Goal: Task Accomplishment & Management: Use online tool/utility

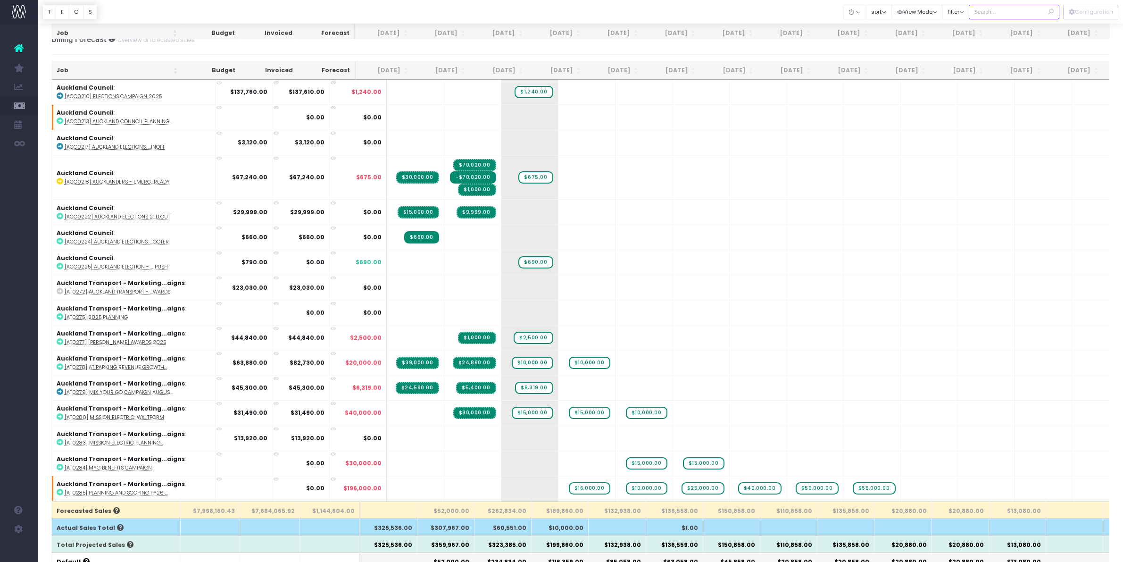
click at [1015, 8] on input "text" at bounding box center [1014, 12] width 91 height 15
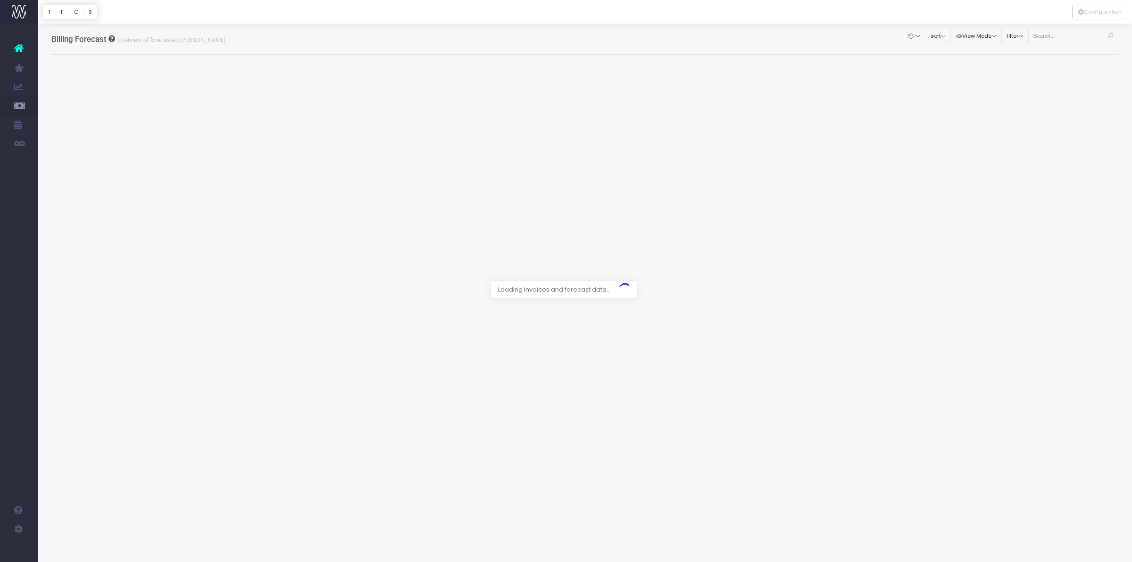
click at [1045, 34] on div at bounding box center [566, 281] width 1132 height 562
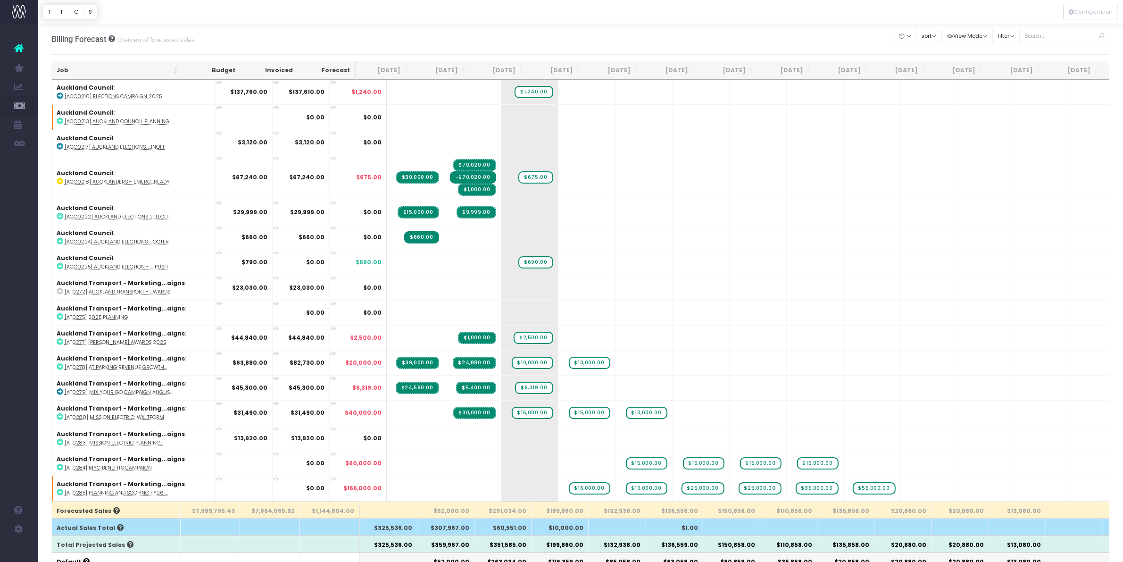
drag, startPoint x: 74, startPoint y: 3, endPoint x: 5, endPoint y: 36, distance: 76.4
click at [5, 36] on ul "Account Warning You are on a paid plan. My Favourites Accruals & Deferrals Staf…" at bounding box center [19, 95] width 38 height 143
click at [1081, 38] on input "text" at bounding box center [1065, 36] width 91 height 15
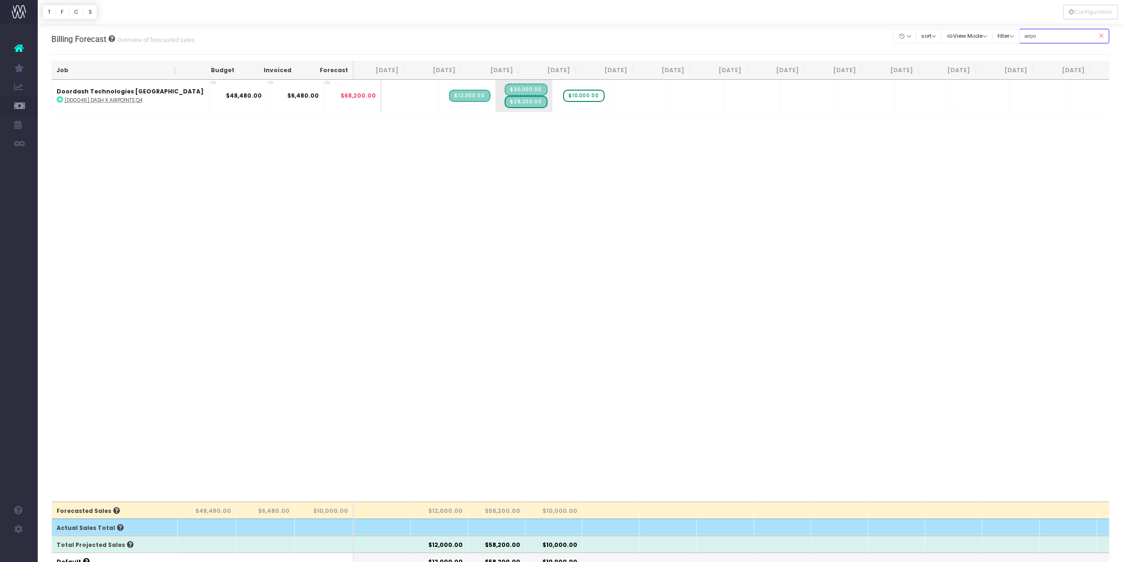
type input "airpo"
click at [496, 105] on span "+" at bounding box center [510, 96] width 28 height 32
type input "5"
type input "15000"
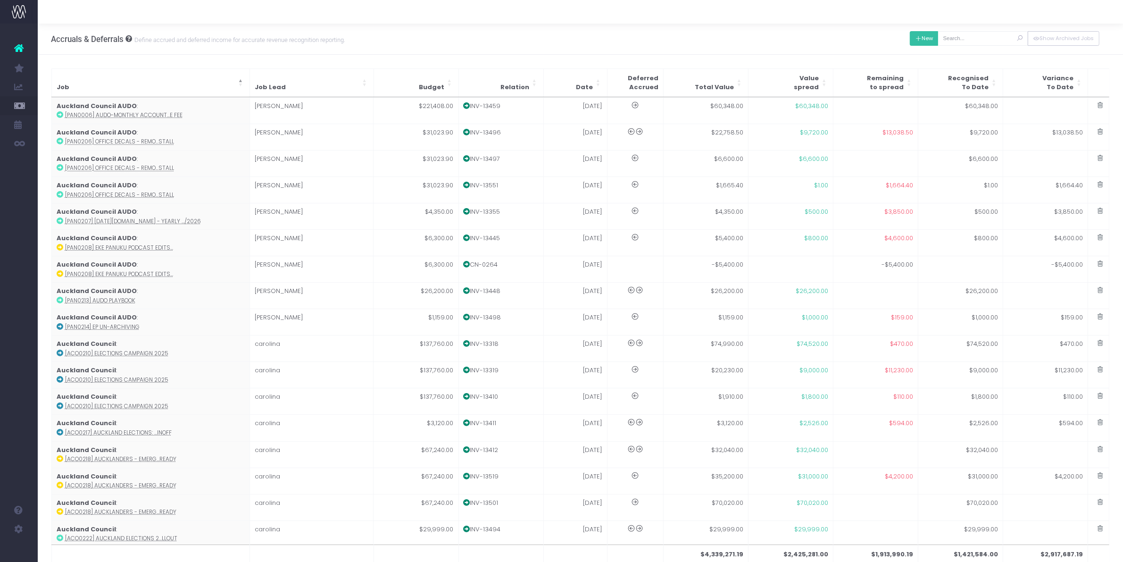
click at [924, 32] on button "New" at bounding box center [924, 38] width 29 height 15
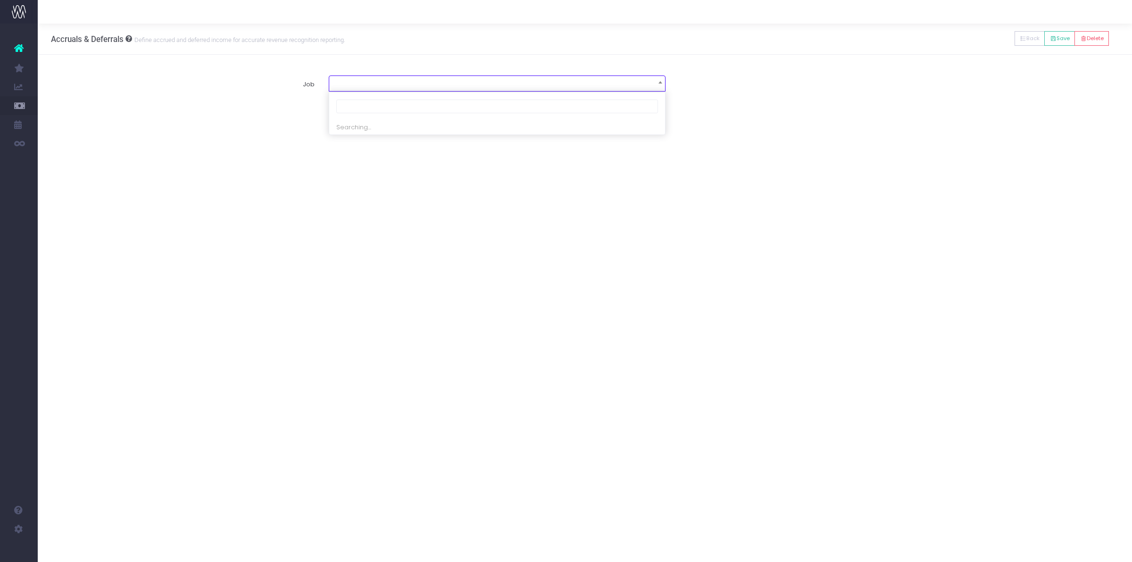
click at [392, 88] on span at bounding box center [497, 82] width 336 height 13
type input "dd0044"
select select "1890777"
click at [466, 88] on span "× [DD0044] Dash x Fresh Choice script" at bounding box center [497, 82] width 336 height 13
type input "air"
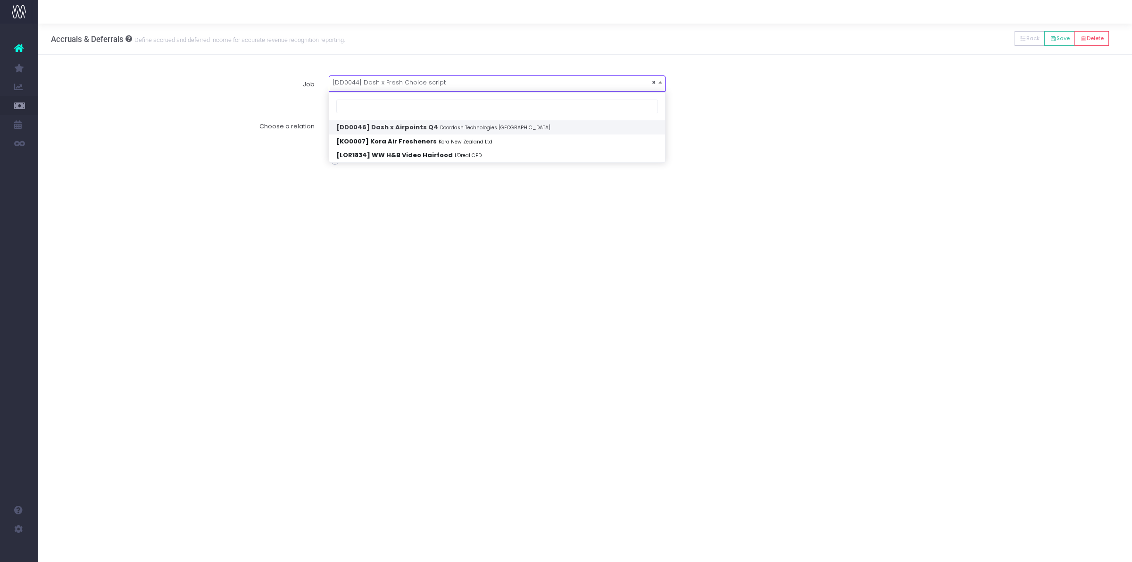
select select "1925758"
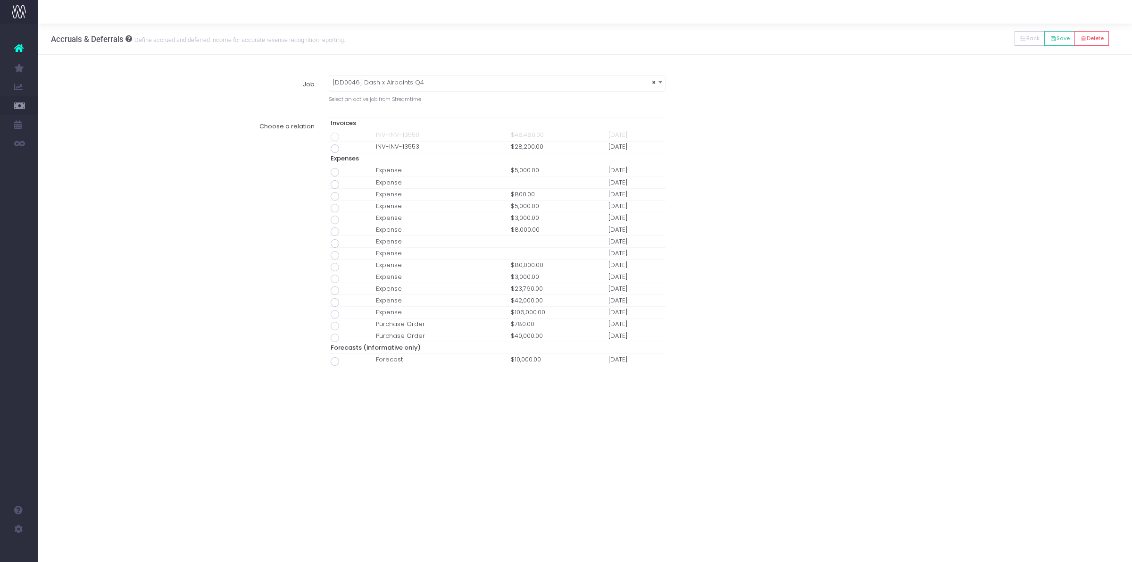
click at [335, 150] on span at bounding box center [335, 148] width 8 height 8
click at [345, 150] on input "radio" at bounding box center [348, 147] width 6 height 6
type input "Invoice INV-INV-13553 / 23 Sep 25 / $28,200.00"
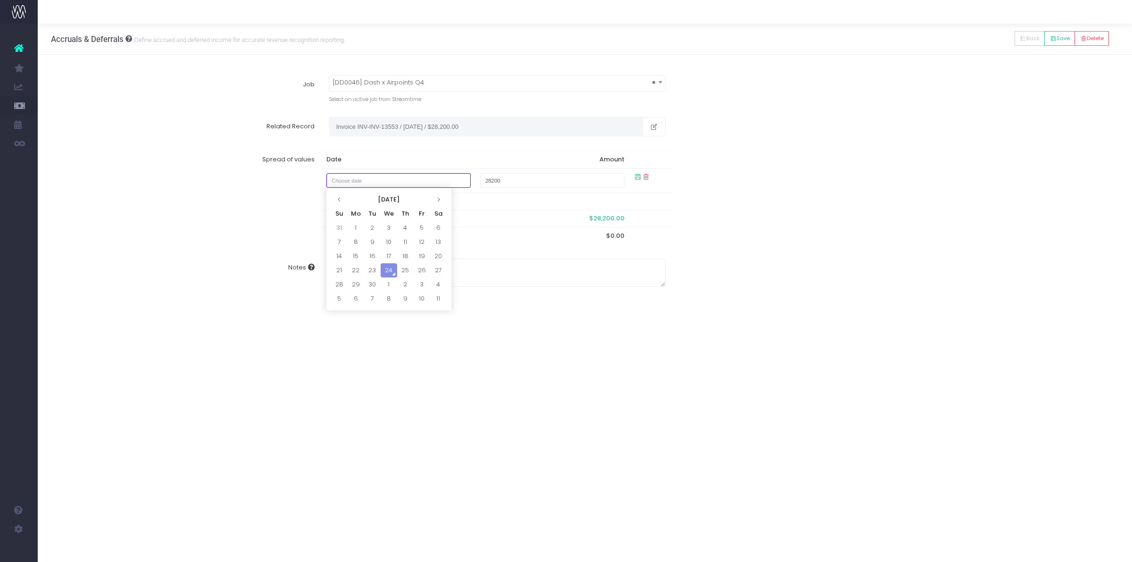
click at [393, 176] on input "text" at bounding box center [398, 180] width 145 height 15
click at [338, 225] on td "31" at bounding box center [339, 228] width 17 height 14
type input "August 31, 2025"
type input "12000"
click at [361, 195] on input "text" at bounding box center [398, 199] width 145 height 15
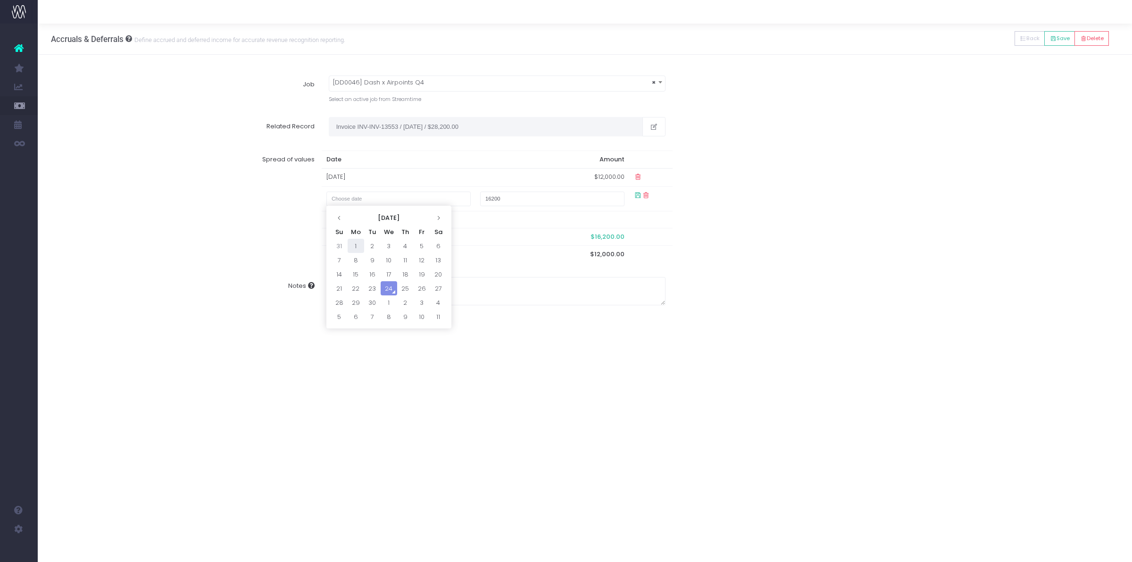
click at [354, 246] on td "1" at bounding box center [356, 246] width 17 height 14
type input "September 1, 2025"
type input "15400"
click at [878, 262] on div "Spread of values Date Amount 31 Aug 2025 $12,000.00 01 Sep 2025 $15,400.00 800 …" at bounding box center [585, 215] width 1082 height 145
click at [1062, 38] on button "Save" at bounding box center [1060, 38] width 31 height 15
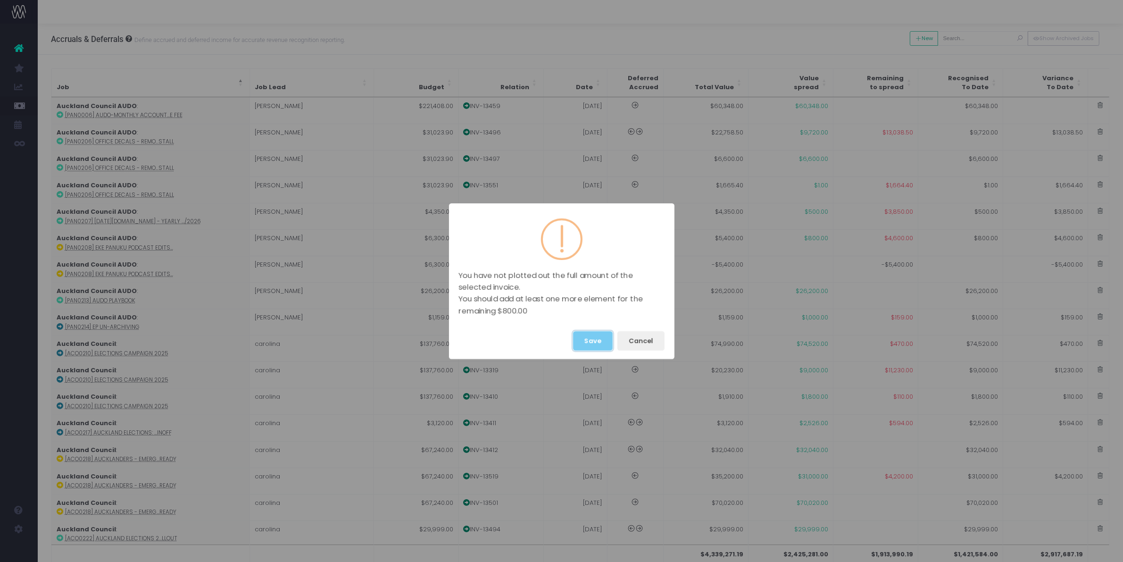
click at [594, 338] on button "Save" at bounding box center [593, 340] width 40 height 19
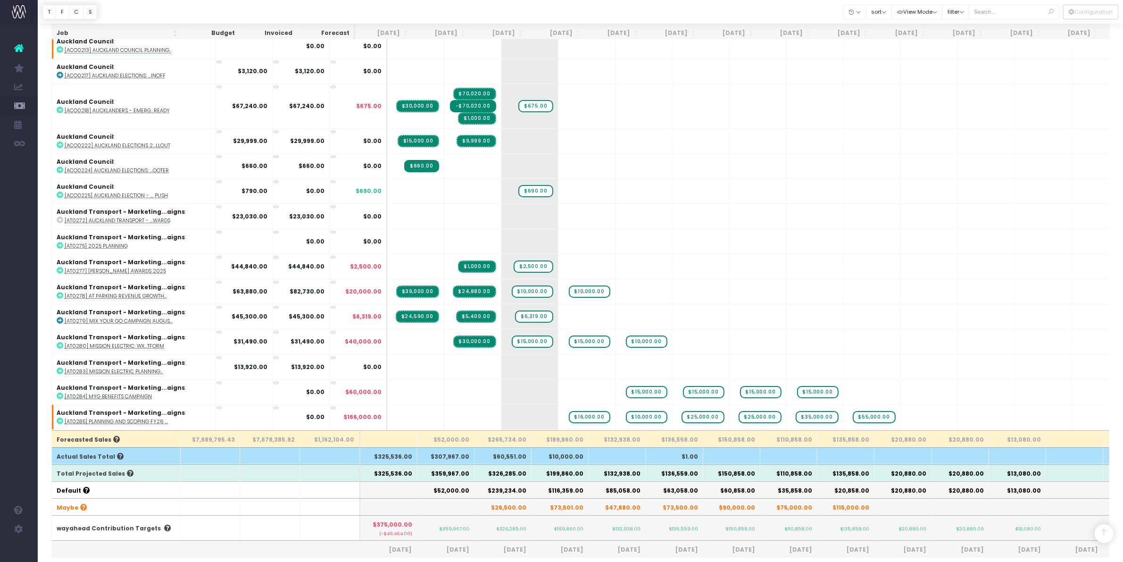
scroll to position [177, 0]
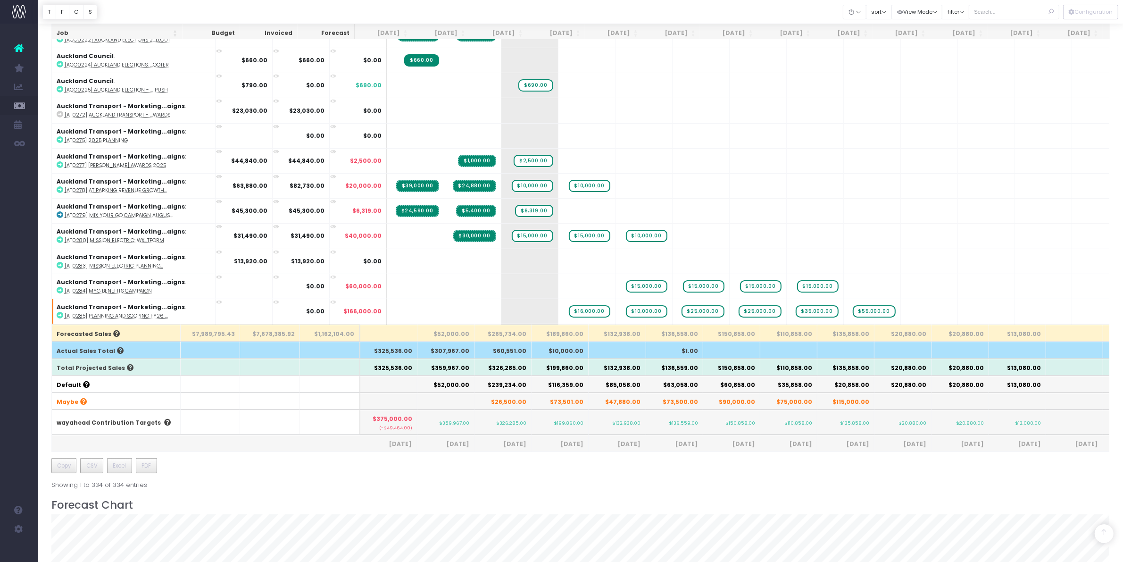
click at [496, 368] on th "$326,285.00" at bounding box center [503, 367] width 57 height 17
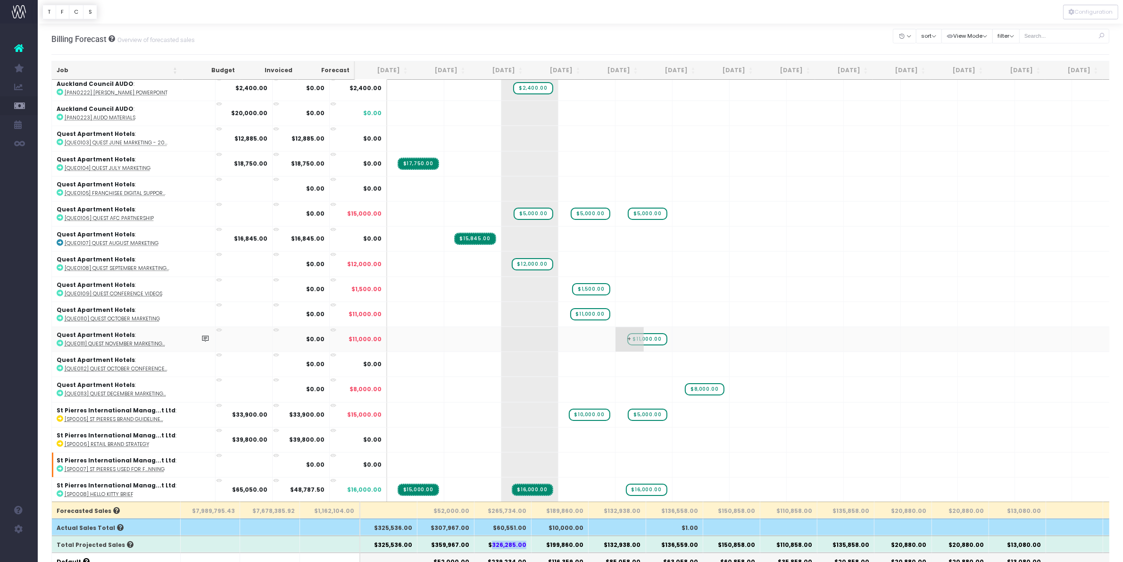
scroll to position [8074, 0]
